Goal: Find specific page/section: Find specific page/section

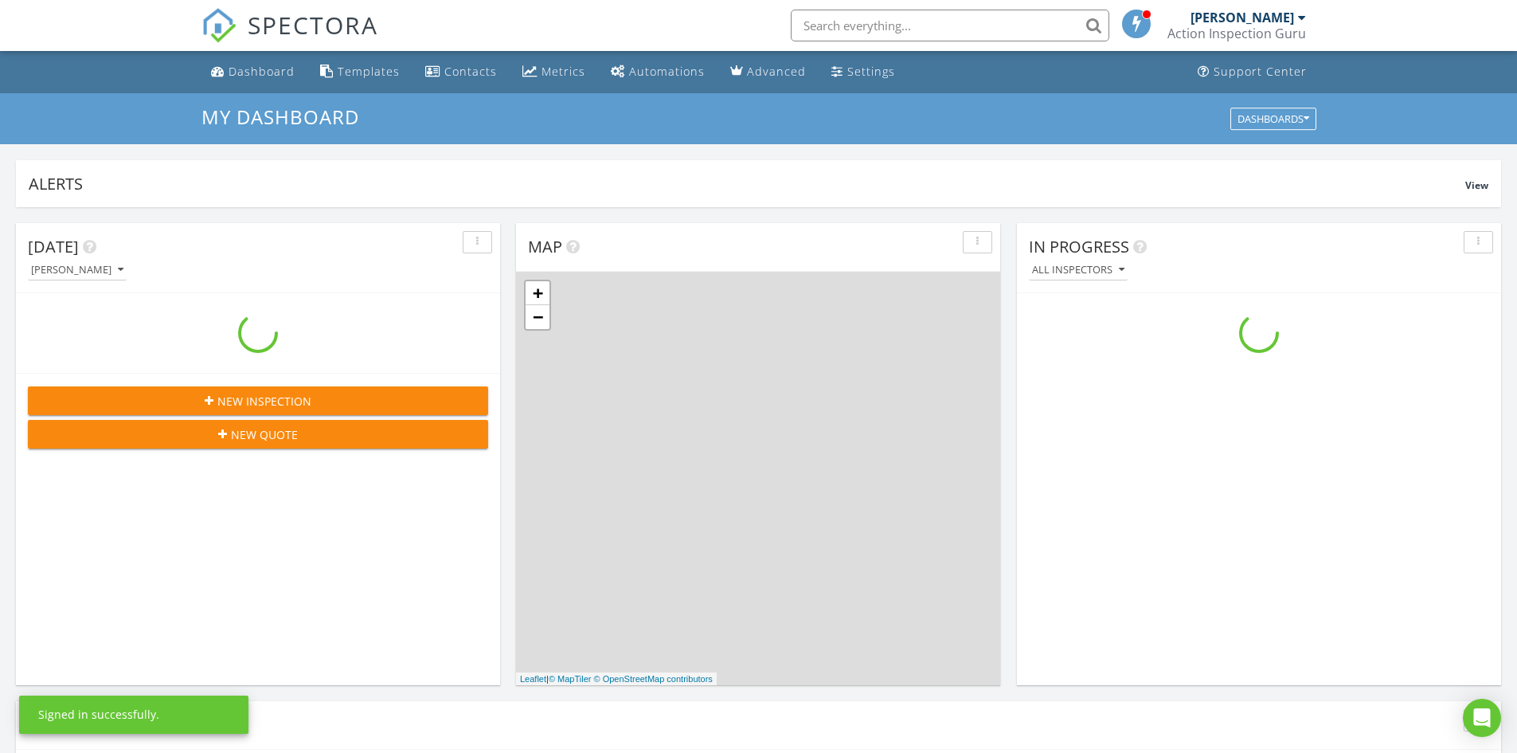
scroll to position [1474, 1542]
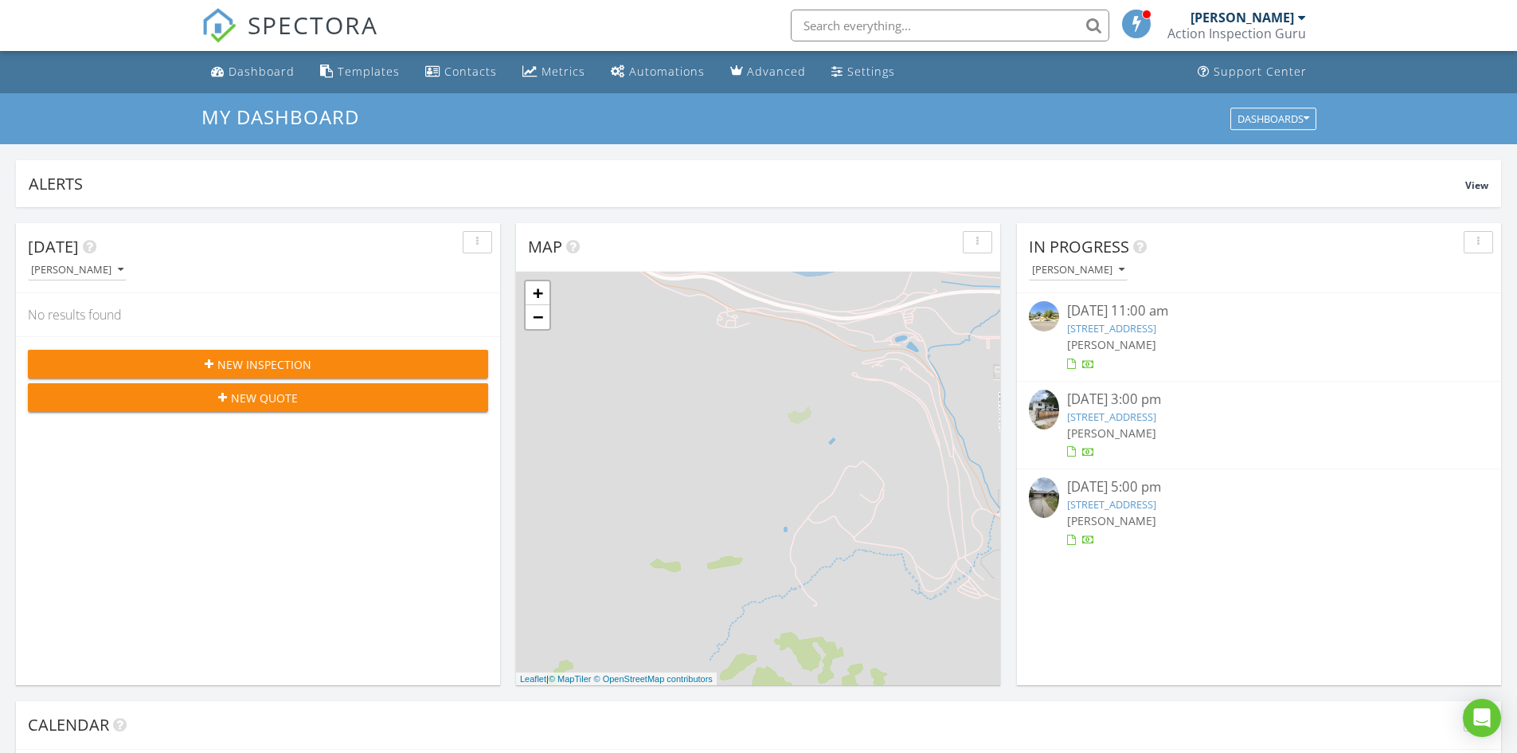
click at [1144, 24] on span at bounding box center [1137, 23] width 16 height 14
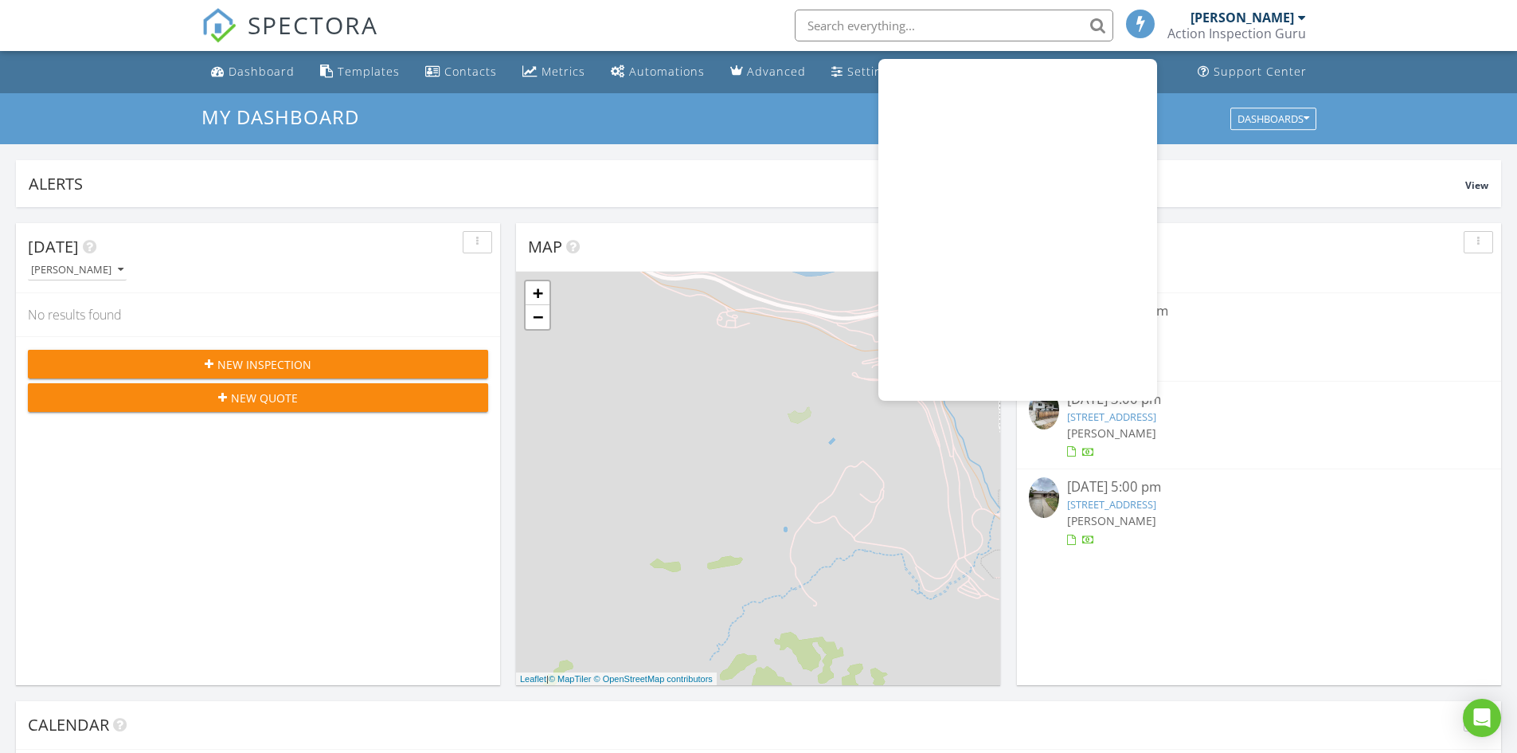
click at [1144, 24] on span at bounding box center [1141, 23] width 16 height 14
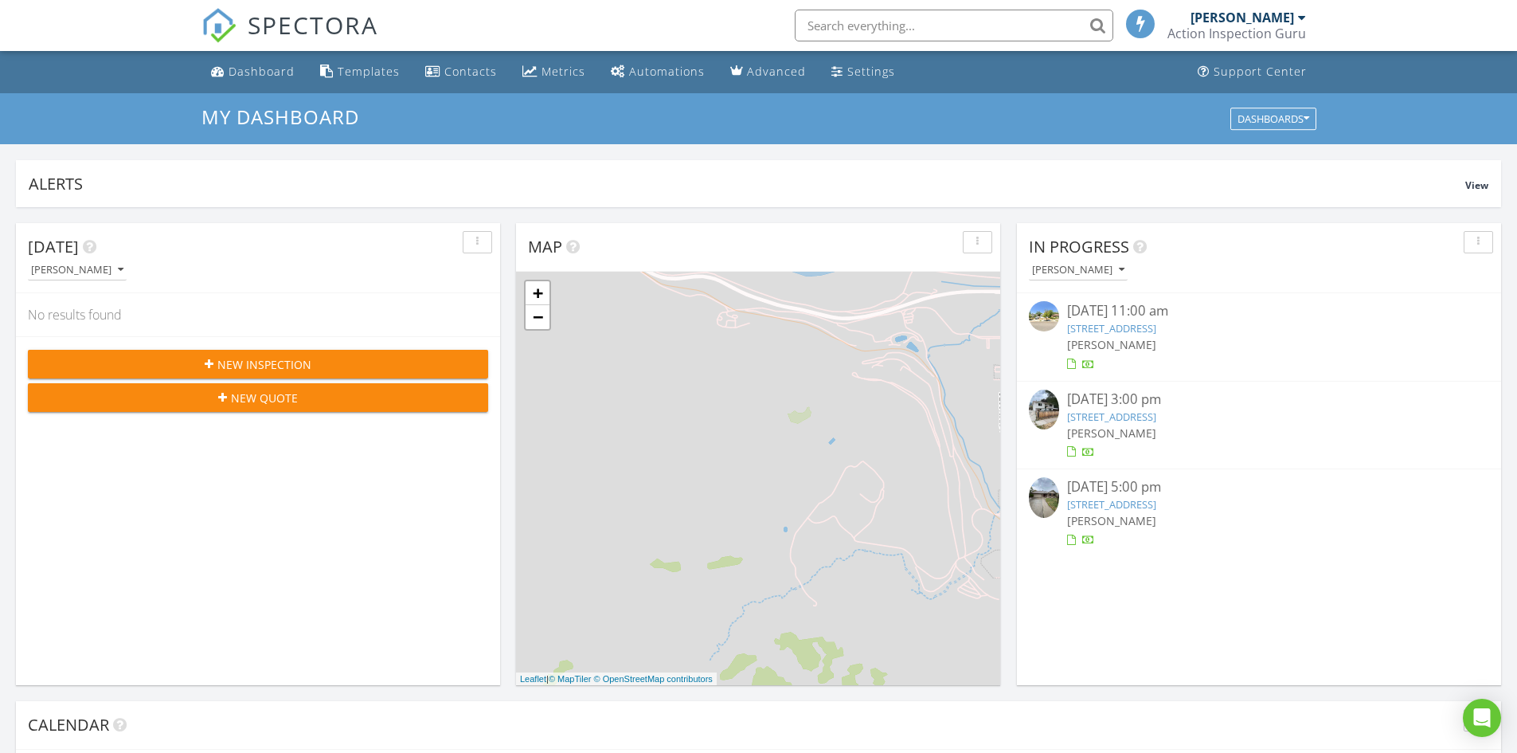
click at [1156, 499] on link "2044 Cedar Breaks Dr, Salt Lake City, UT 84129" at bounding box center [1111, 504] width 89 height 14
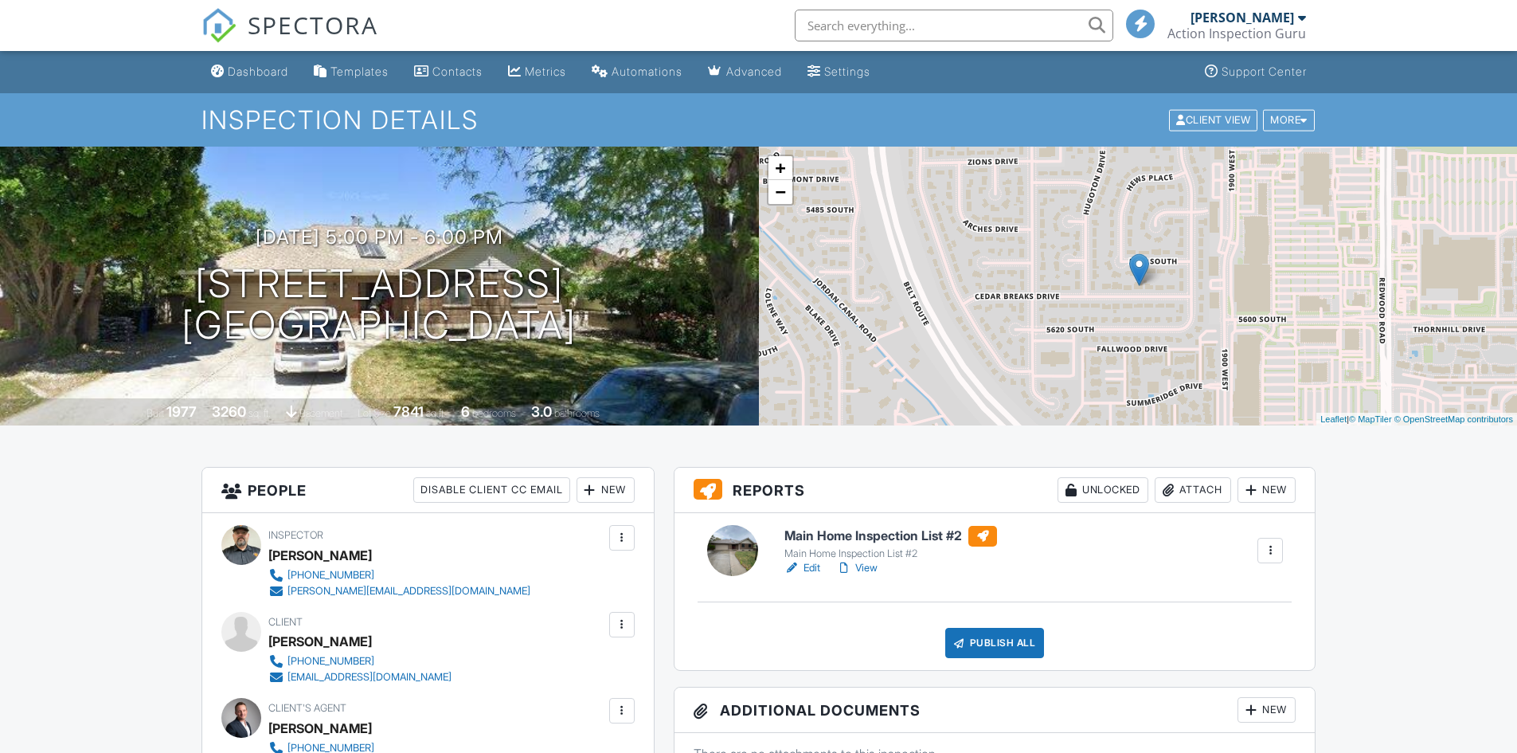
click at [937, 537] on h6 "Main Home Inspection List #2" at bounding box center [890, 536] width 213 height 21
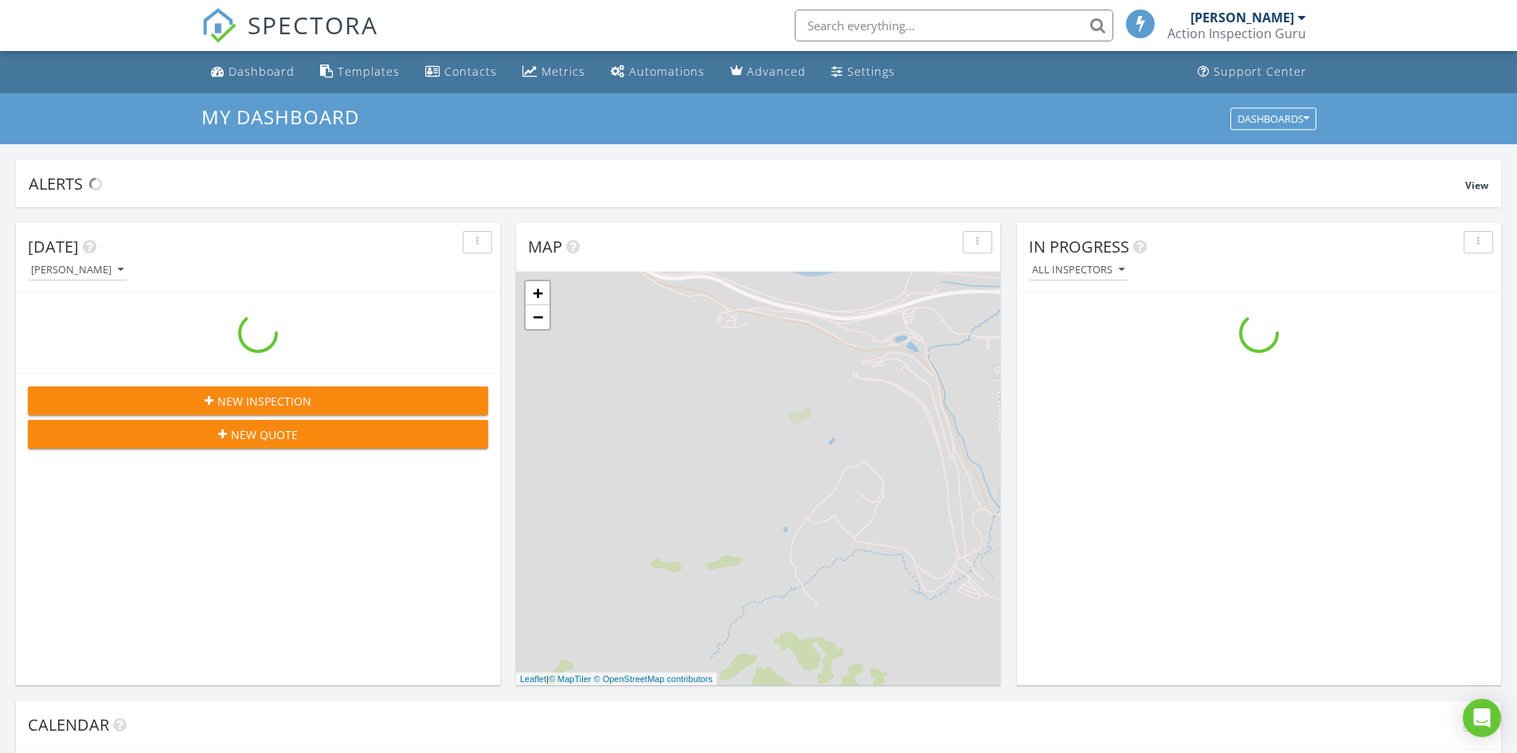
scroll to position [1474, 1542]
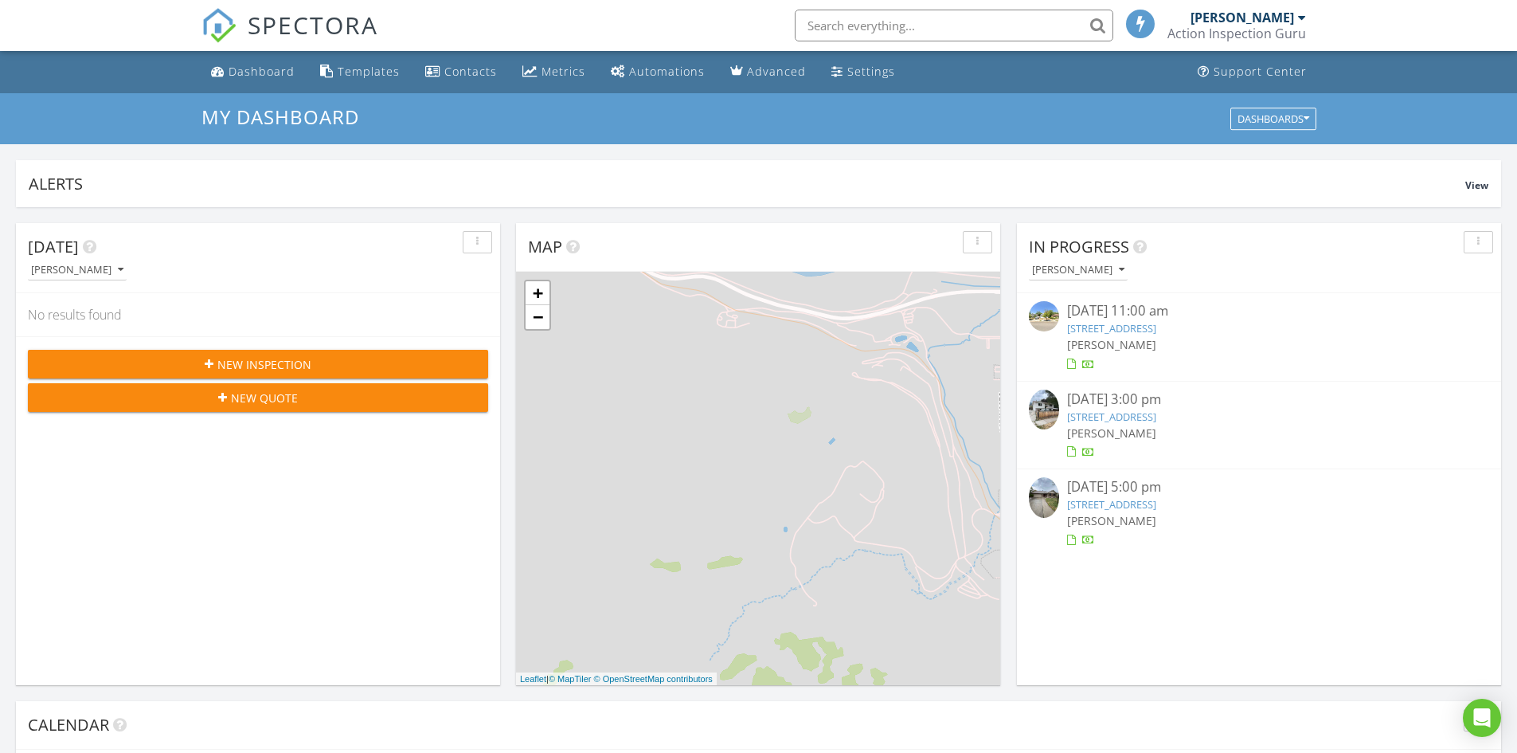
click at [1163, 511] on div "2044 Cedar Breaks Dr, Salt Lake City, UT 84129" at bounding box center [1259, 504] width 384 height 15
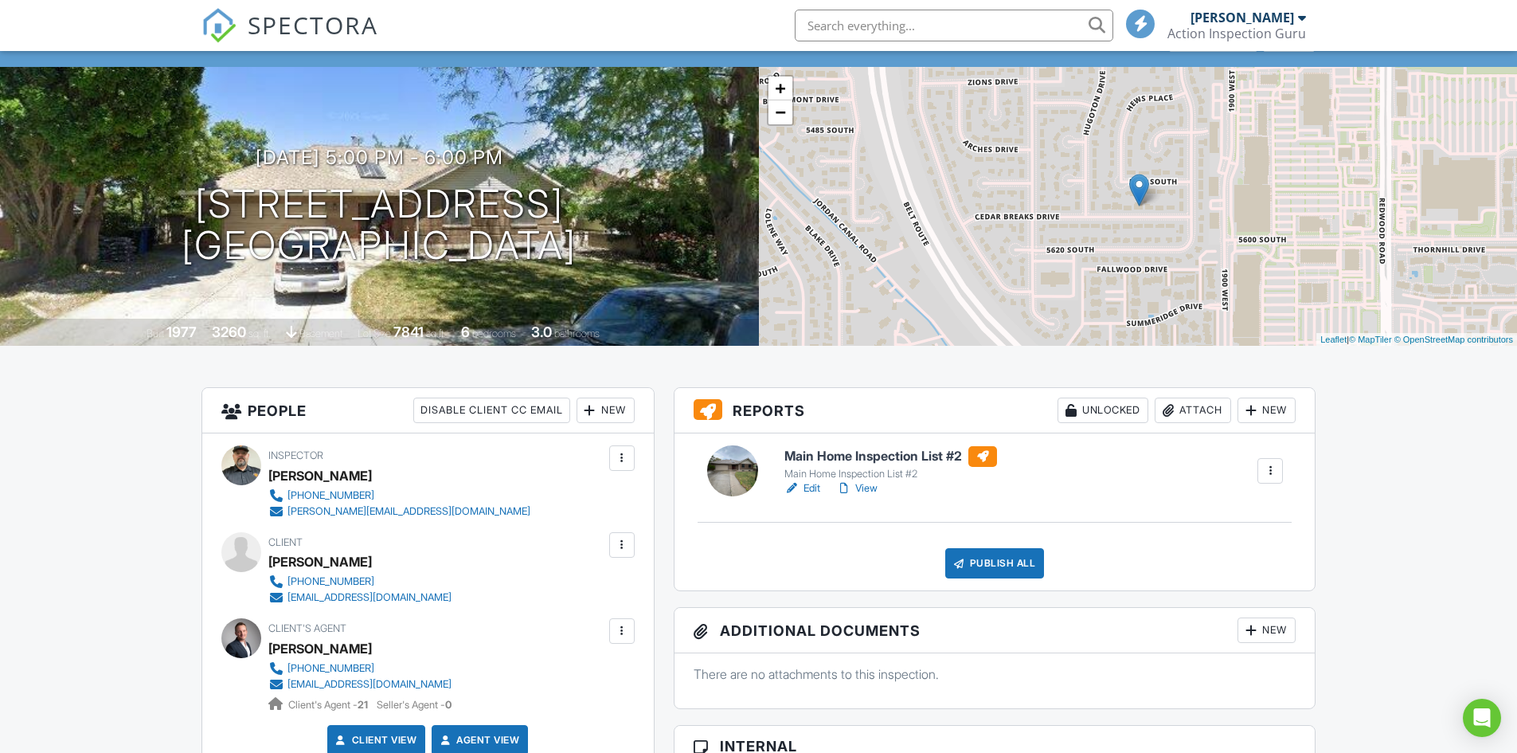
click at [816, 438] on div "Main Home Inspection List #2 Main Home Inspection List #2 Edit View Quick Publi…" at bounding box center [995, 511] width 641 height 157
click at [812, 458] on h6 "Main Home Inspection List #2" at bounding box center [890, 456] width 213 height 21
